Goal: Task Accomplishment & Management: Manage account settings

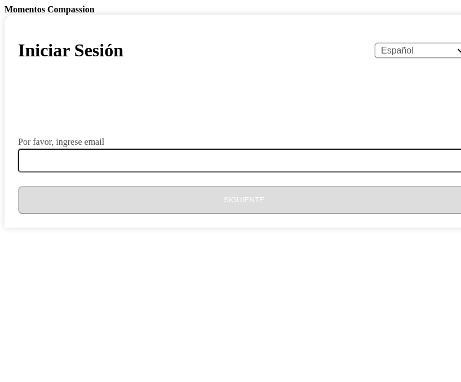
select select "es"
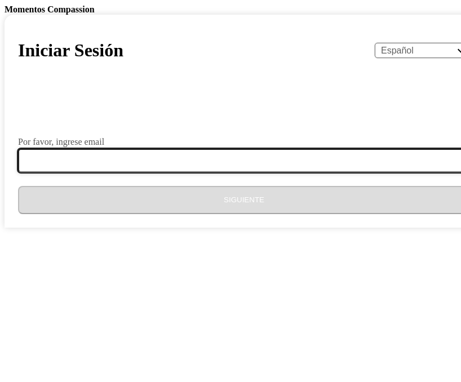
click at [201, 172] on input "Por favor, ingrese email" at bounding box center [250, 161] width 465 height 24
type input "[EMAIL_ADDRESS][DOMAIN_NAME]"
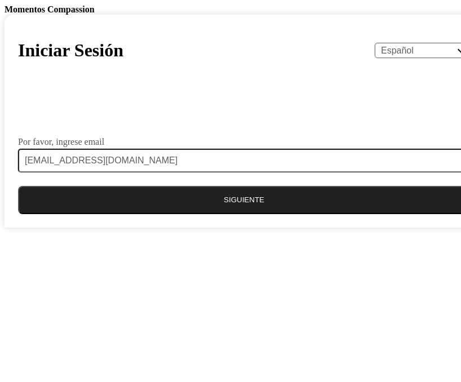
click at [223, 214] on button "Siguiente" at bounding box center [244, 200] width 452 height 28
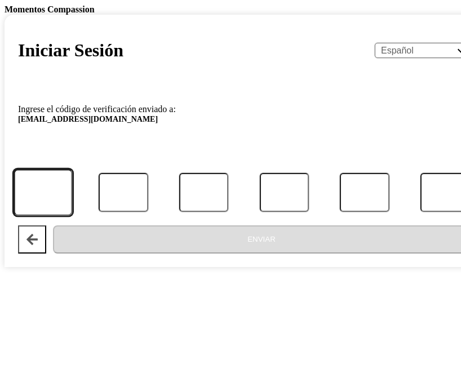
click at [73, 216] on input "Código" at bounding box center [43, 192] width 59 height 47
paste input "834090"
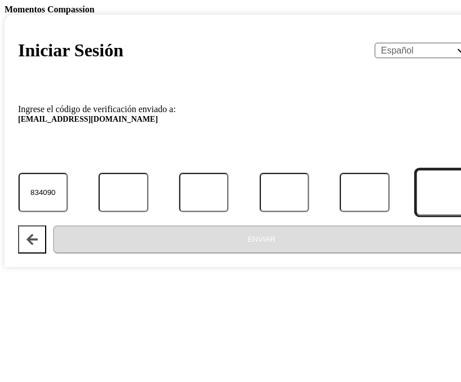
type input "8"
type input "3"
type input "4"
type input "0"
type input "9"
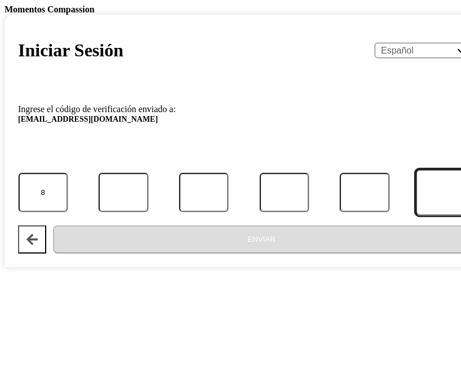
type input "0"
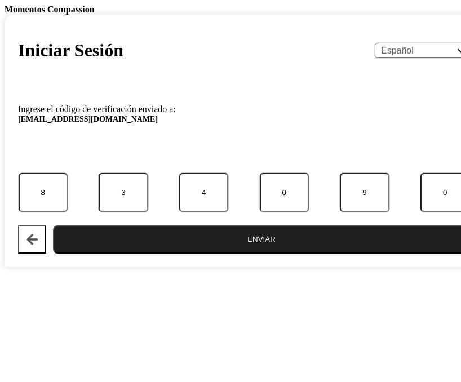
click at [256, 254] on button "Enviar" at bounding box center [261, 239] width 417 height 28
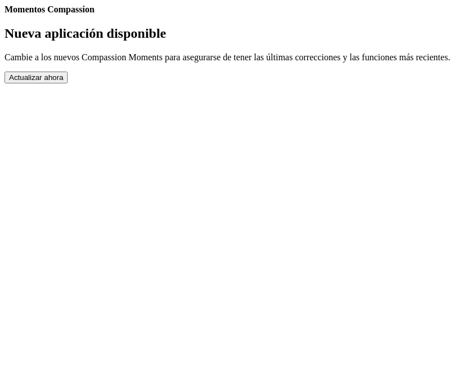
click at [68, 83] on button "Actualizar ahora" at bounding box center [36, 78] width 63 height 12
